Goal: Obtain resource: Download file/media

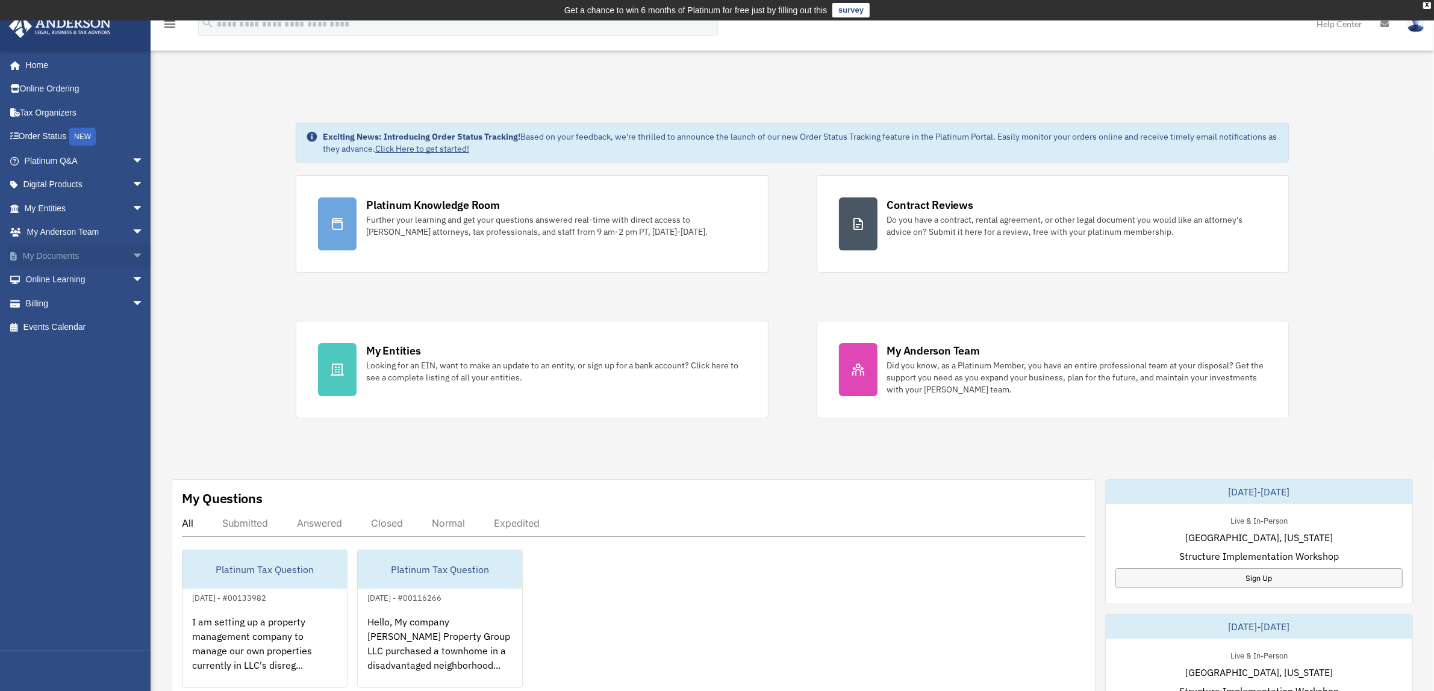
click at [76, 254] on link "My Documents arrow_drop_down" at bounding box center [85, 256] width 154 height 24
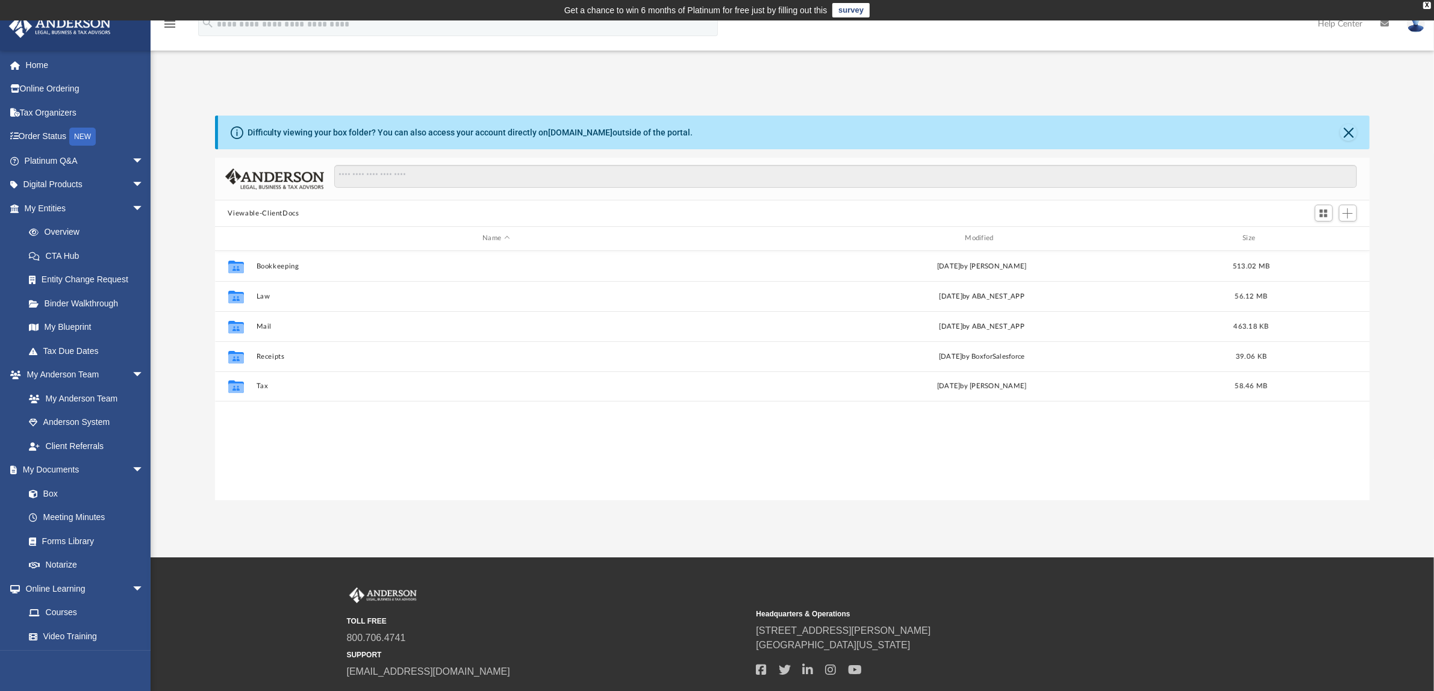
scroll to position [262, 1143]
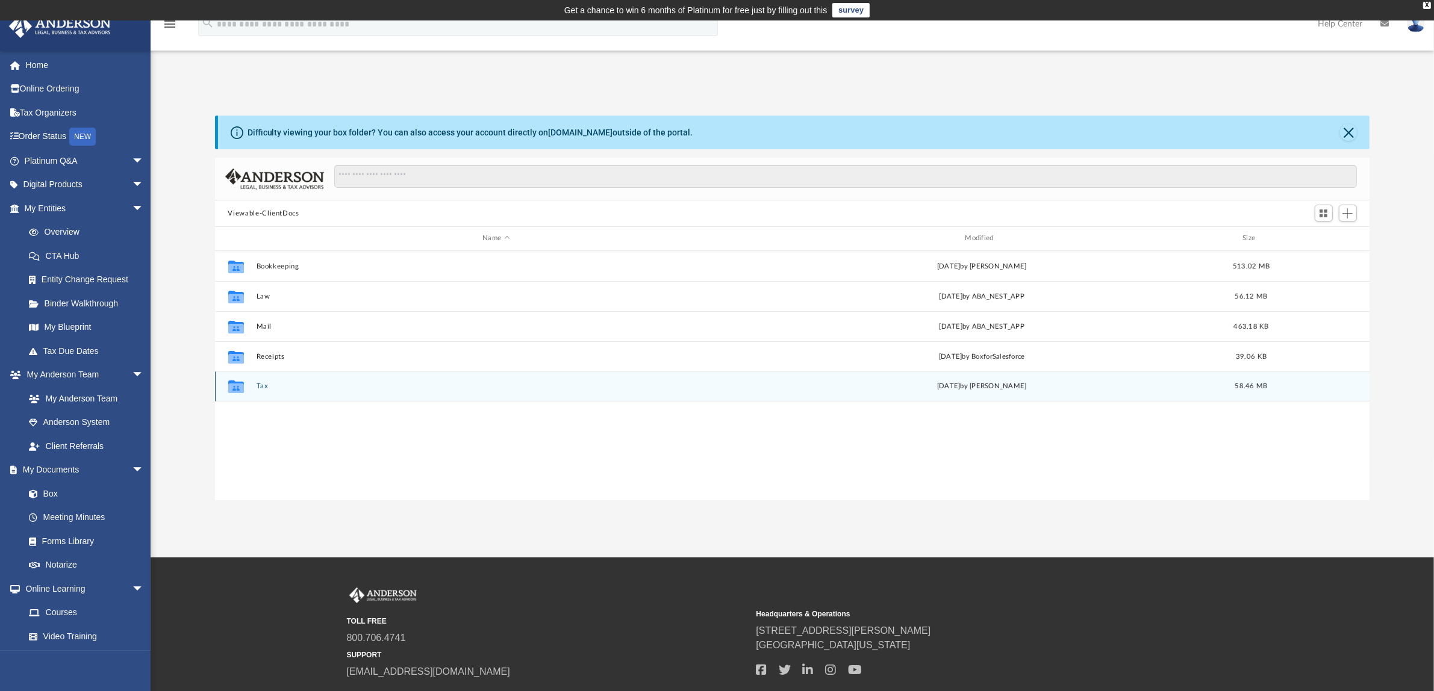
click at [295, 381] on div "Collaborated Folder Tax [DATE] by [PERSON_NAME] 58.46 MB" at bounding box center [792, 387] width 1155 height 30
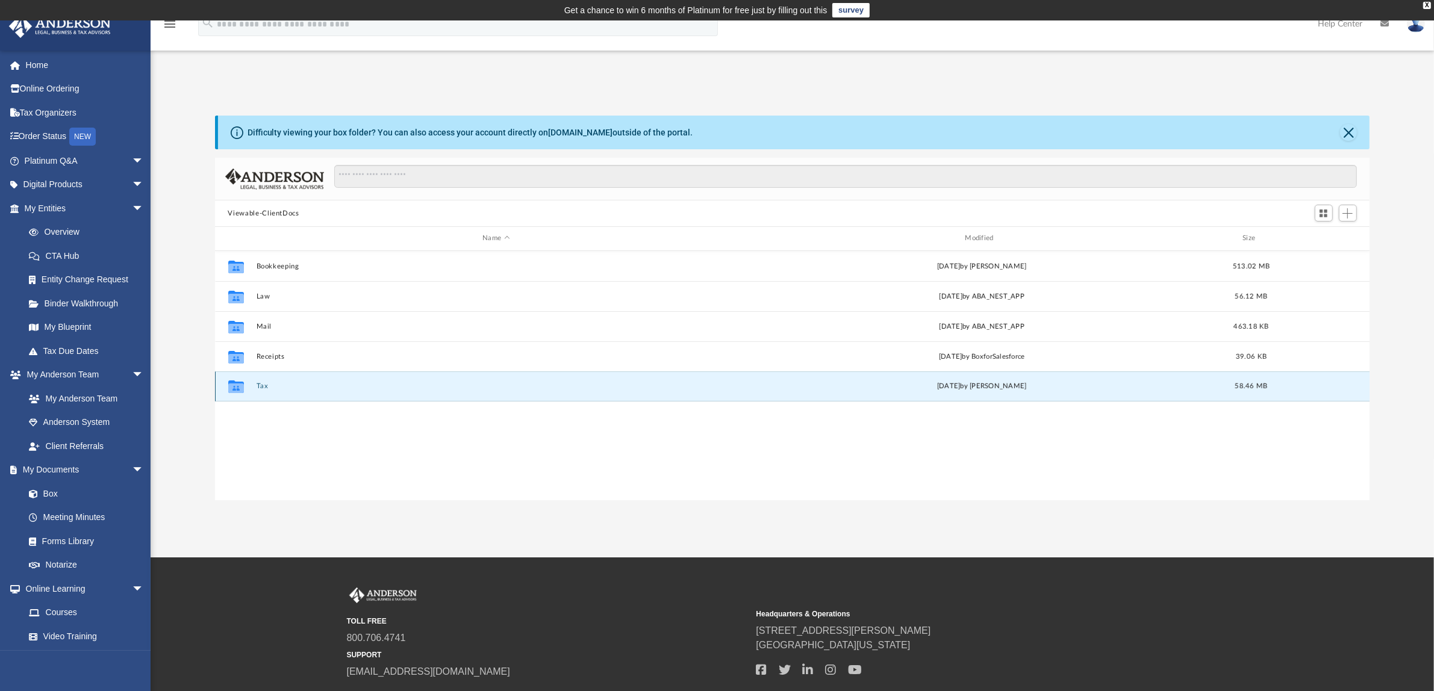
click at [294, 381] on div "Collaborated Folder Tax [DATE] by [PERSON_NAME] 58.46 MB" at bounding box center [792, 387] width 1155 height 30
click at [229, 385] on icon "grid" at bounding box center [236, 389] width 16 height 10
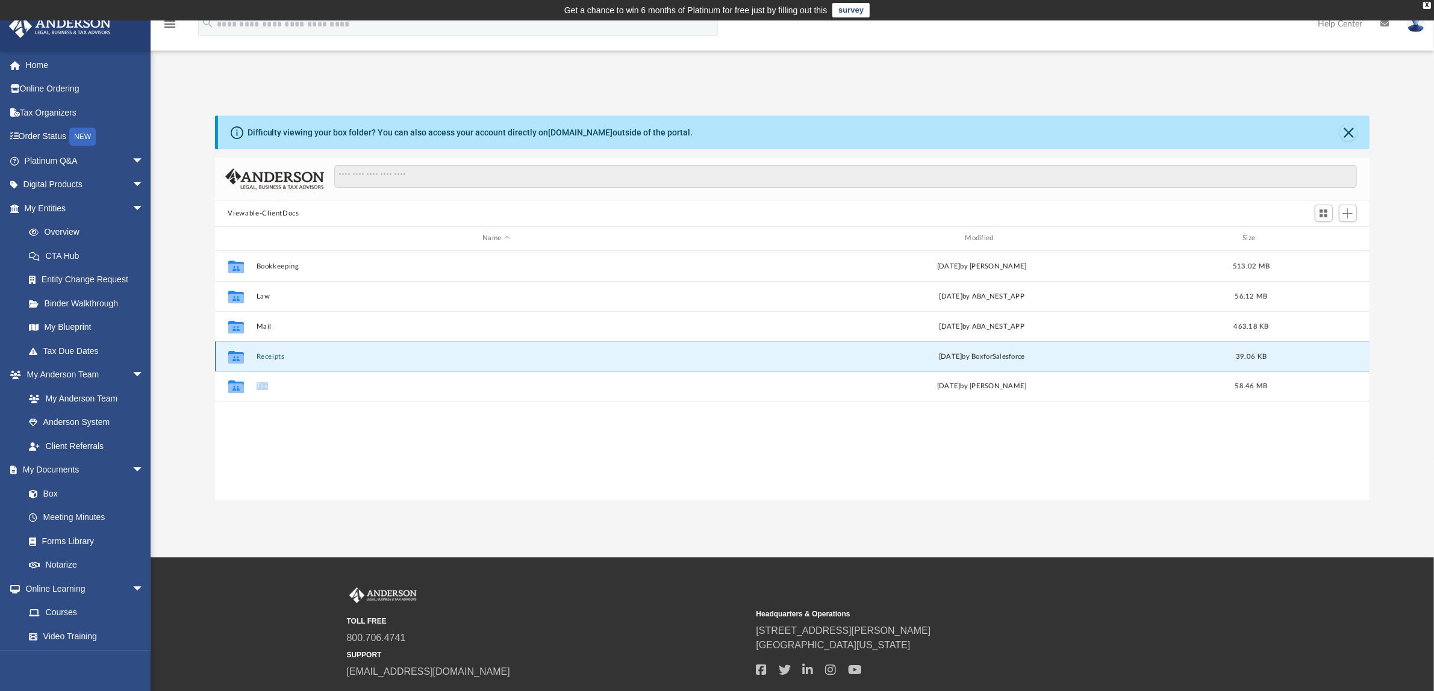
click at [408, 357] on button "Receipts" at bounding box center [496, 357] width 480 height 8
click at [395, 434] on div "Collaborated Folder Bookkeeping [DATE] by [PERSON_NAME] 513.02 MB Collaborated …" at bounding box center [792, 375] width 1155 height 249
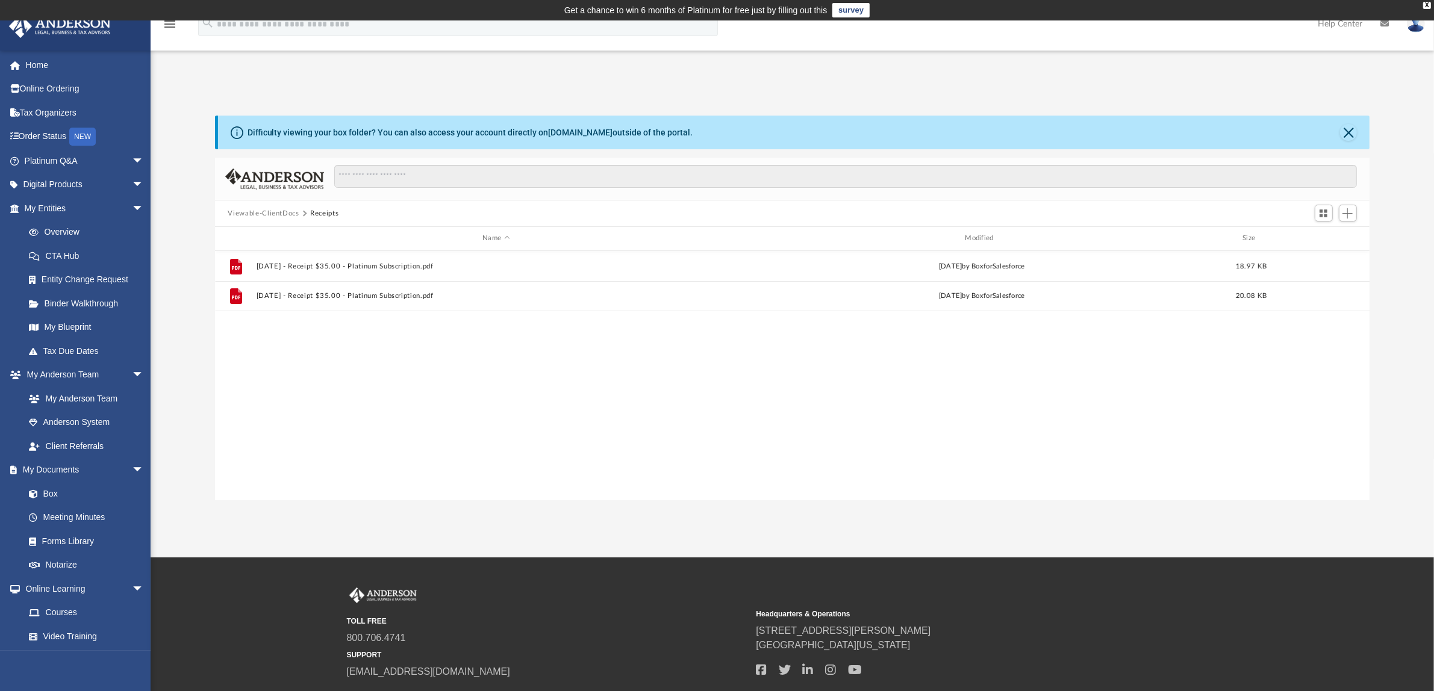
click at [248, 213] on button "Viewable-ClientDocs" at bounding box center [263, 213] width 71 height 11
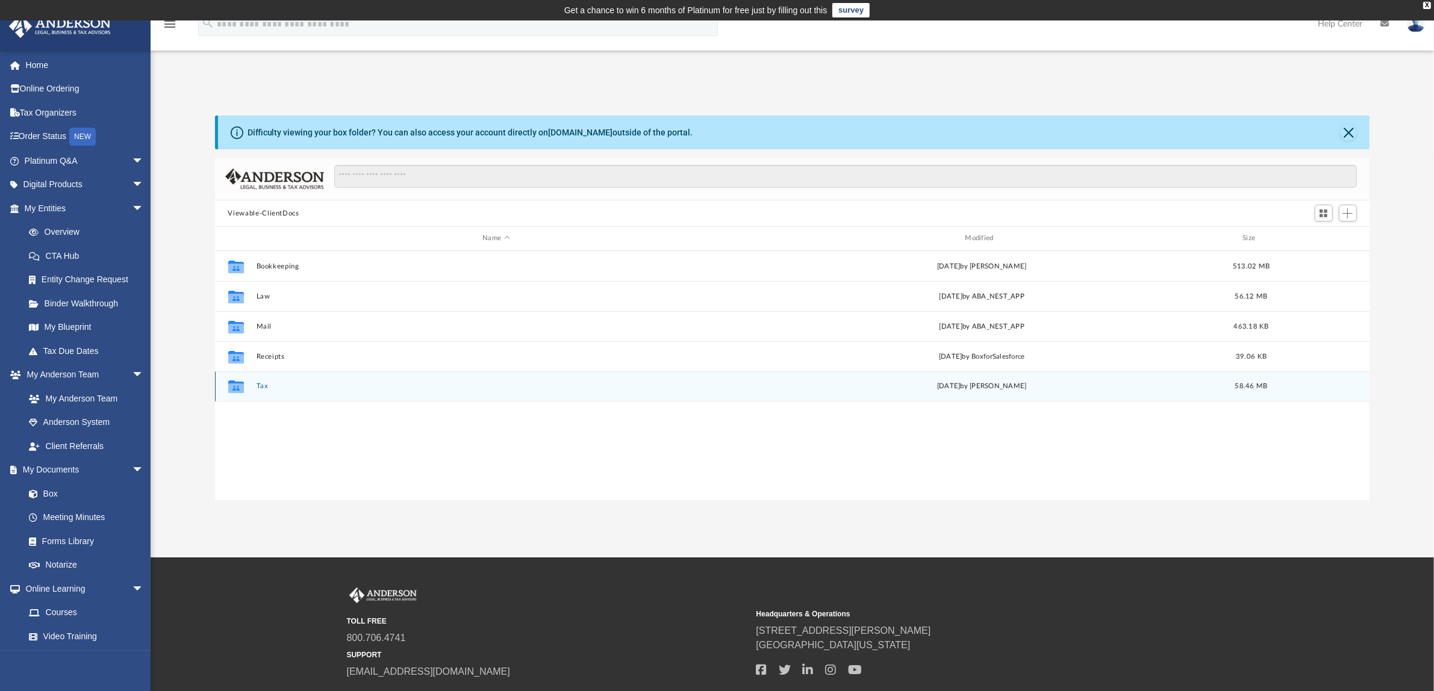
click at [260, 382] on button "Tax" at bounding box center [496, 386] width 480 height 8
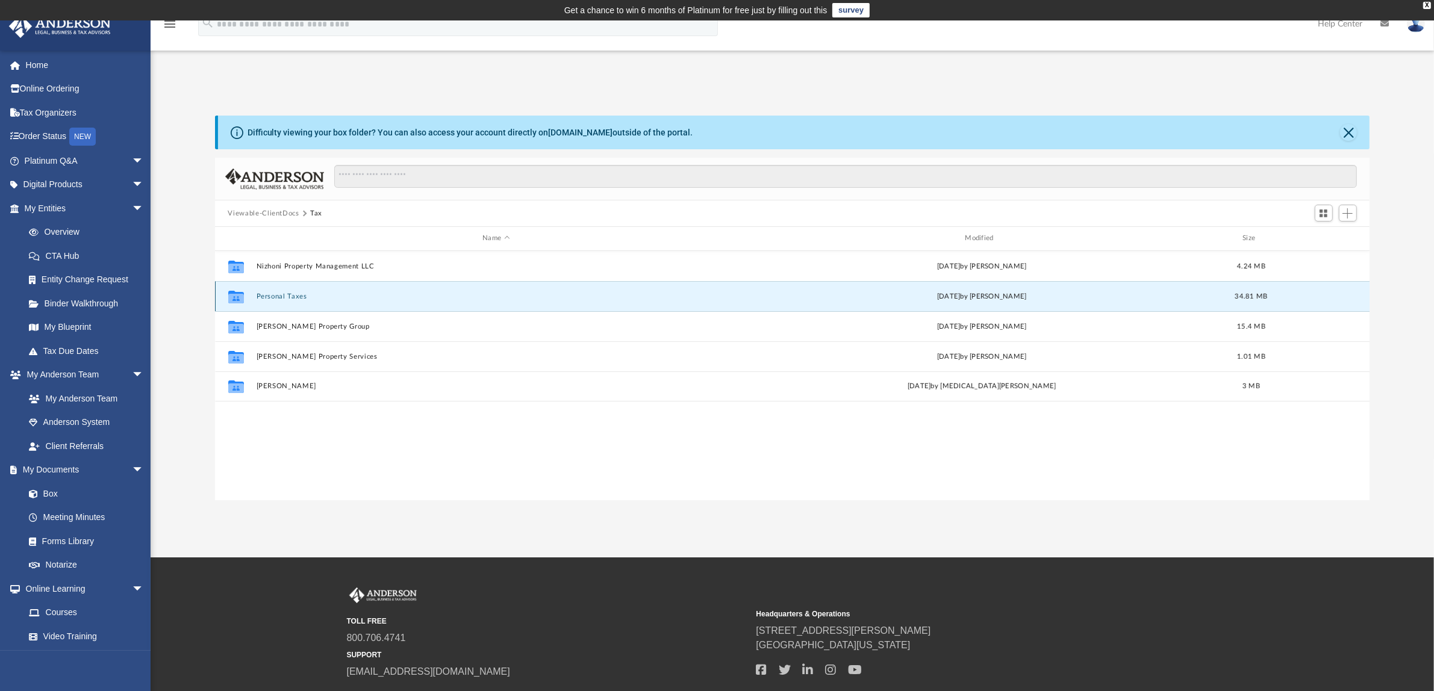
click at [279, 293] on button "Personal Taxes" at bounding box center [496, 297] width 480 height 8
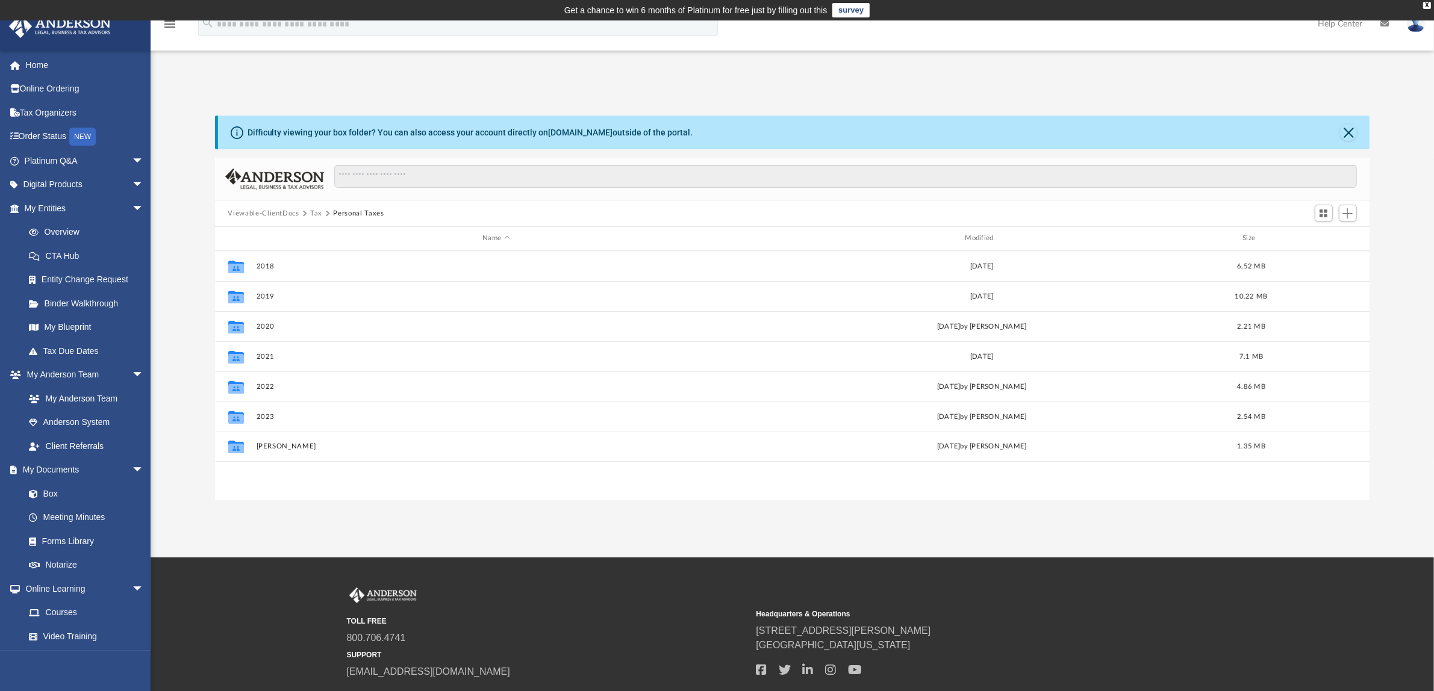
click at [284, 210] on button "Viewable-ClientDocs" at bounding box center [263, 213] width 71 height 11
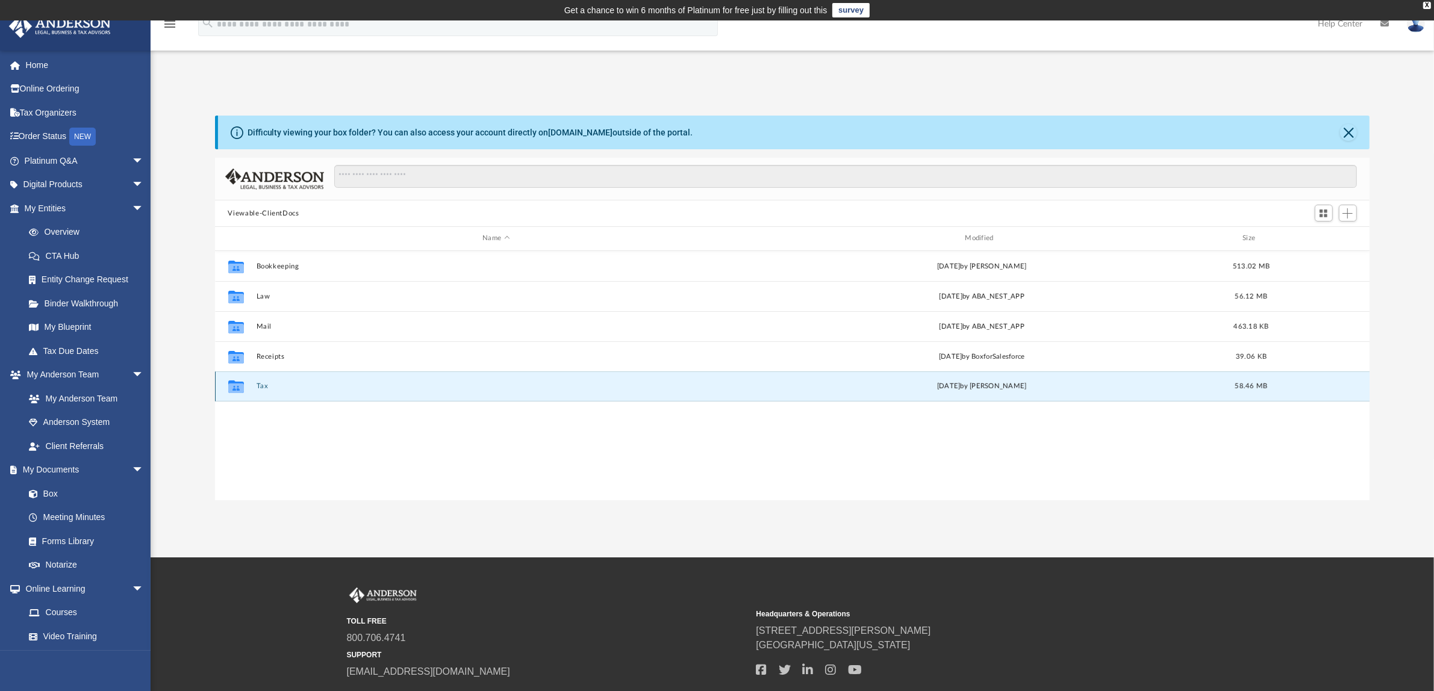
click at [268, 390] on button "Tax" at bounding box center [496, 386] width 480 height 8
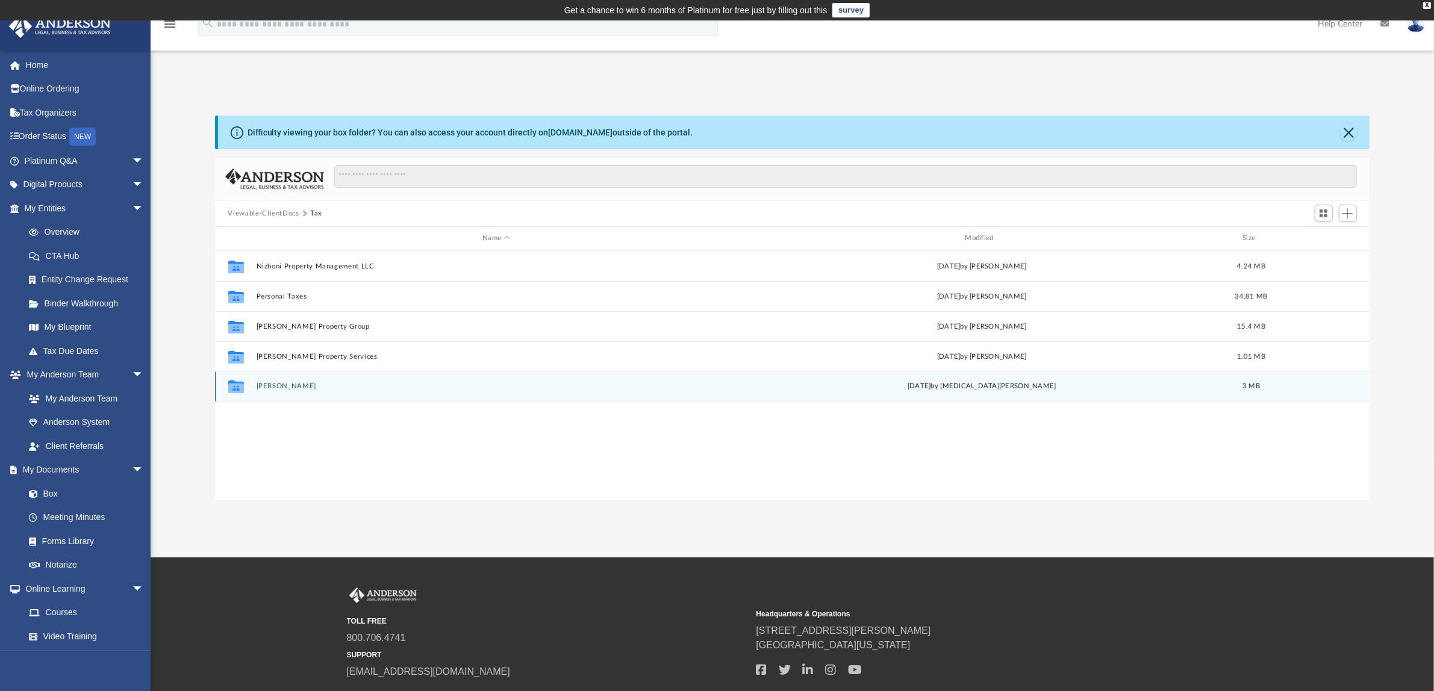
click at [271, 384] on button "Rickert, Mark" at bounding box center [496, 386] width 480 height 8
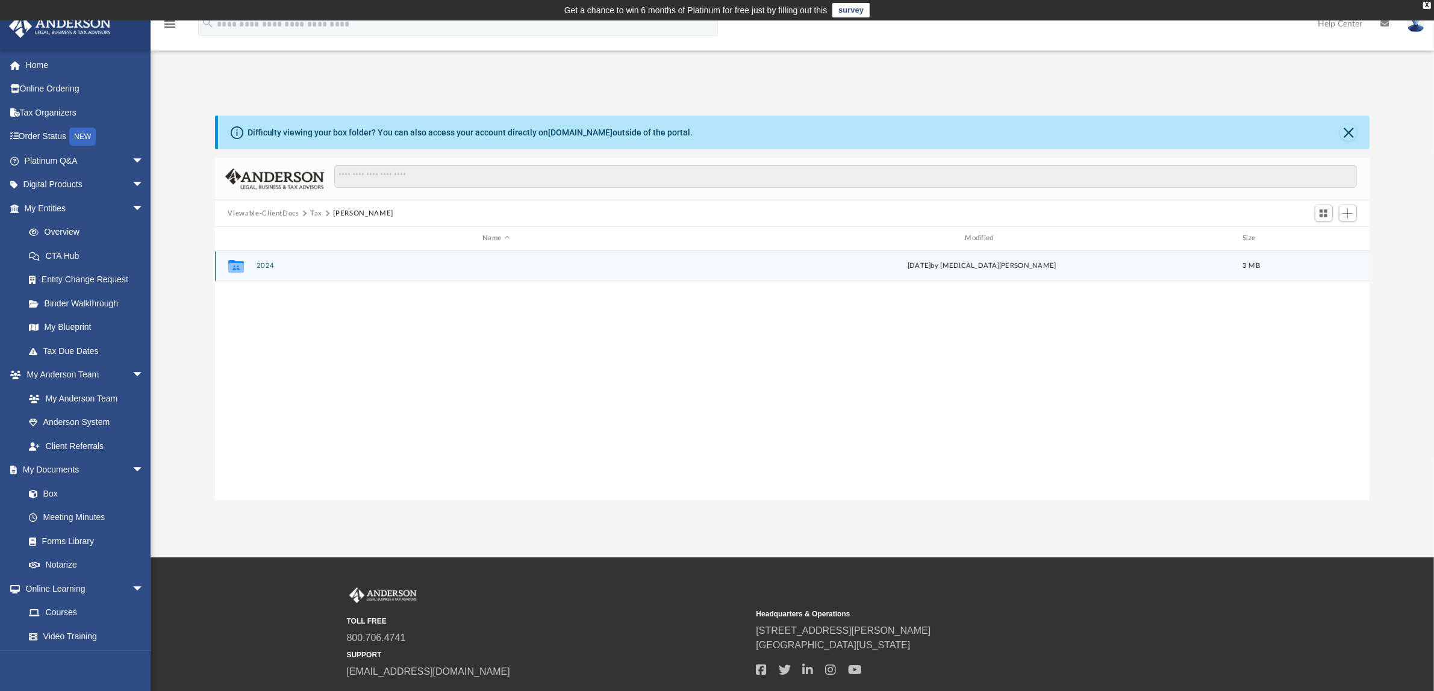
click at [272, 264] on button "2024" at bounding box center [496, 266] width 480 height 8
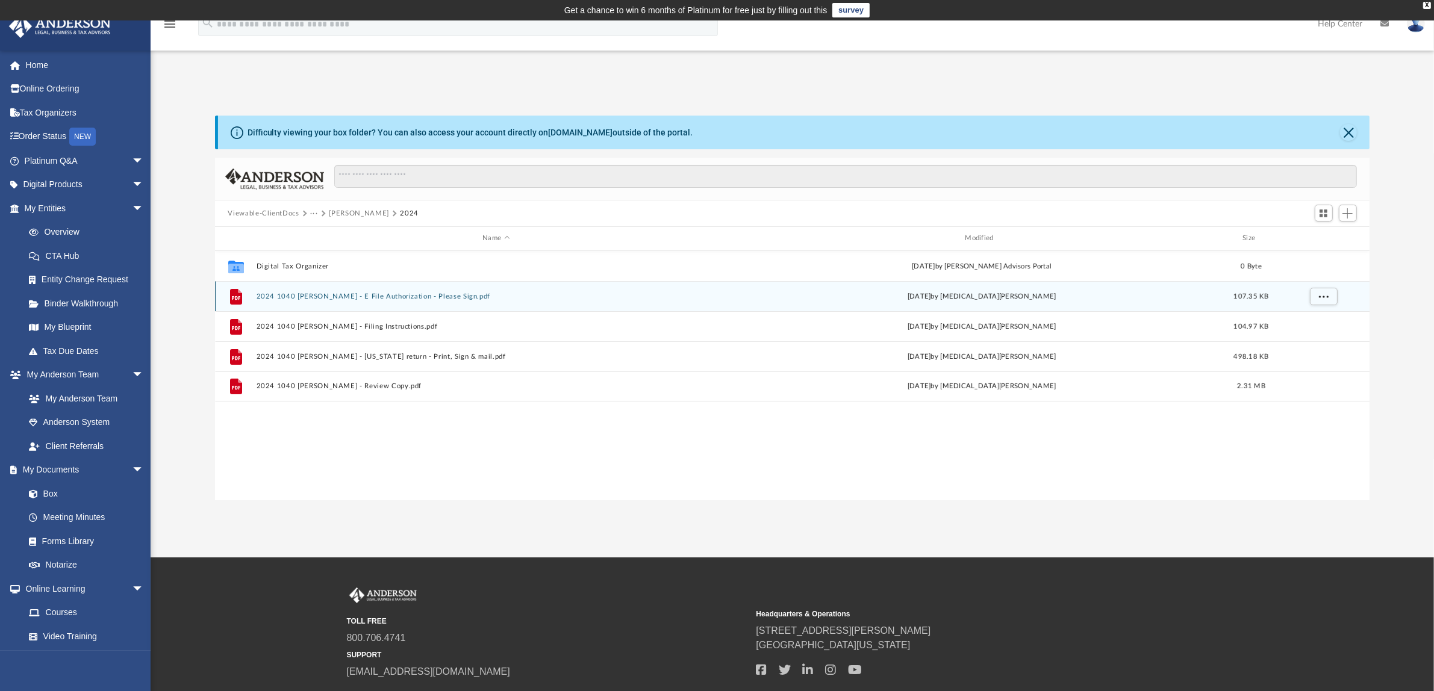
click at [331, 294] on button "2024 1040 Rickert, Mark - E File Authorization - Please Sign.pdf" at bounding box center [496, 297] width 480 height 8
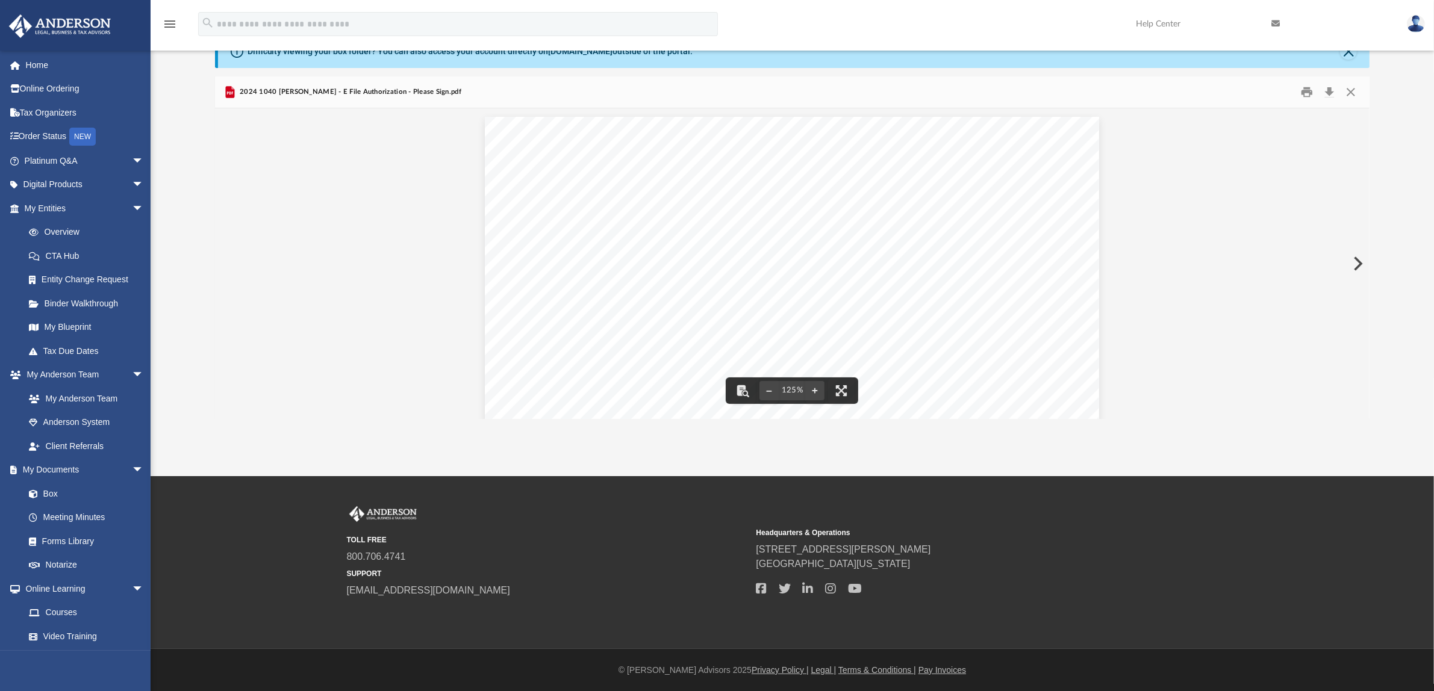
scroll to position [0, 0]
click at [1307, 87] on button "Print" at bounding box center [1307, 92] width 24 height 19
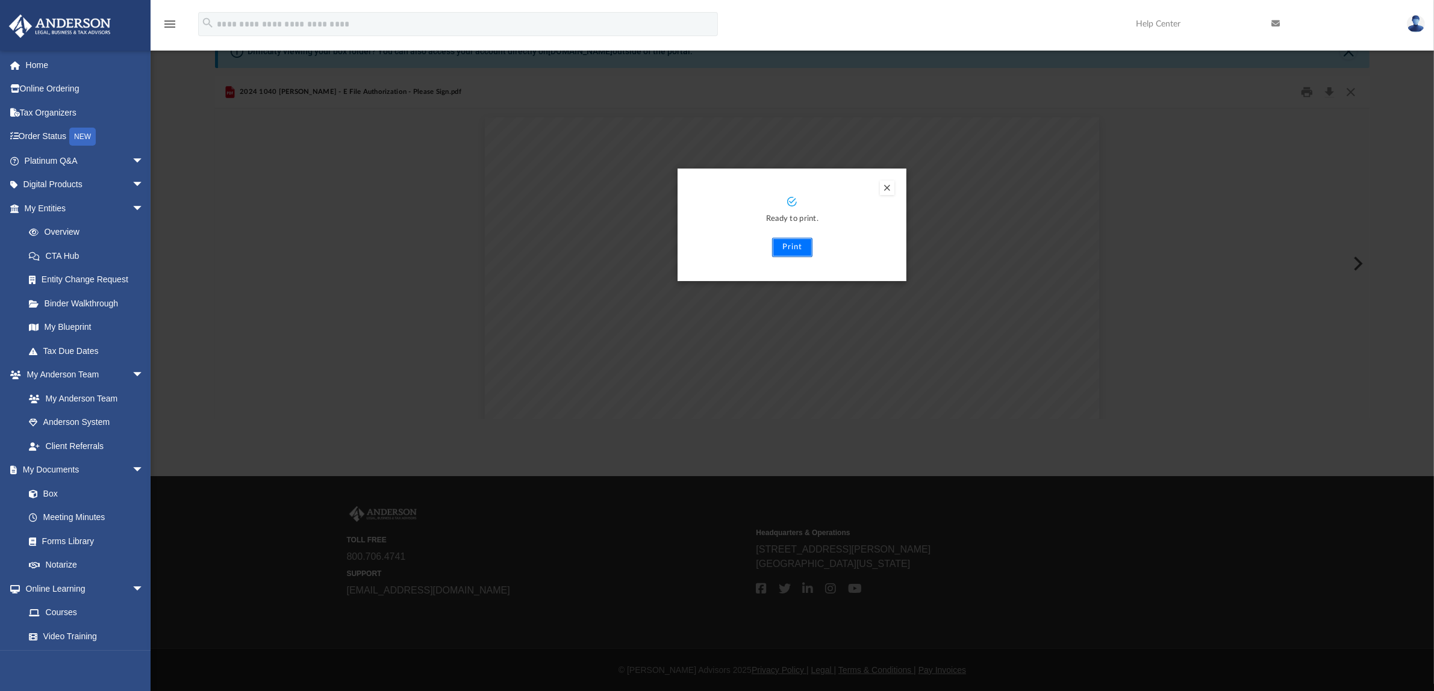
click at [791, 246] on button "Print" at bounding box center [792, 247] width 40 height 19
